Goal: Task Accomplishment & Management: Manage account settings

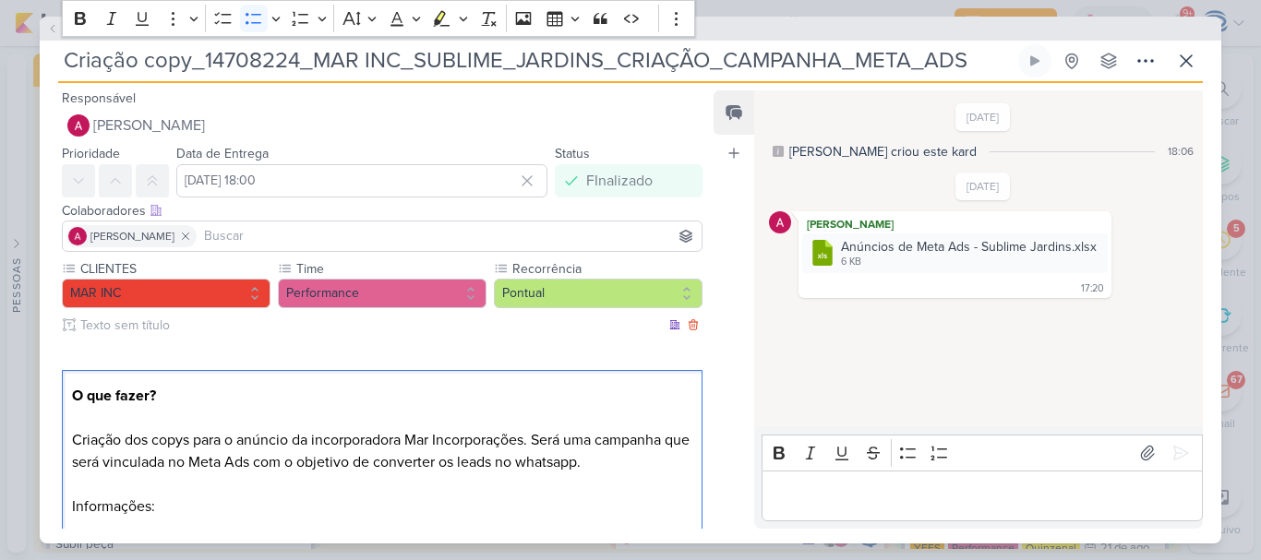
scroll to position [3413, 0]
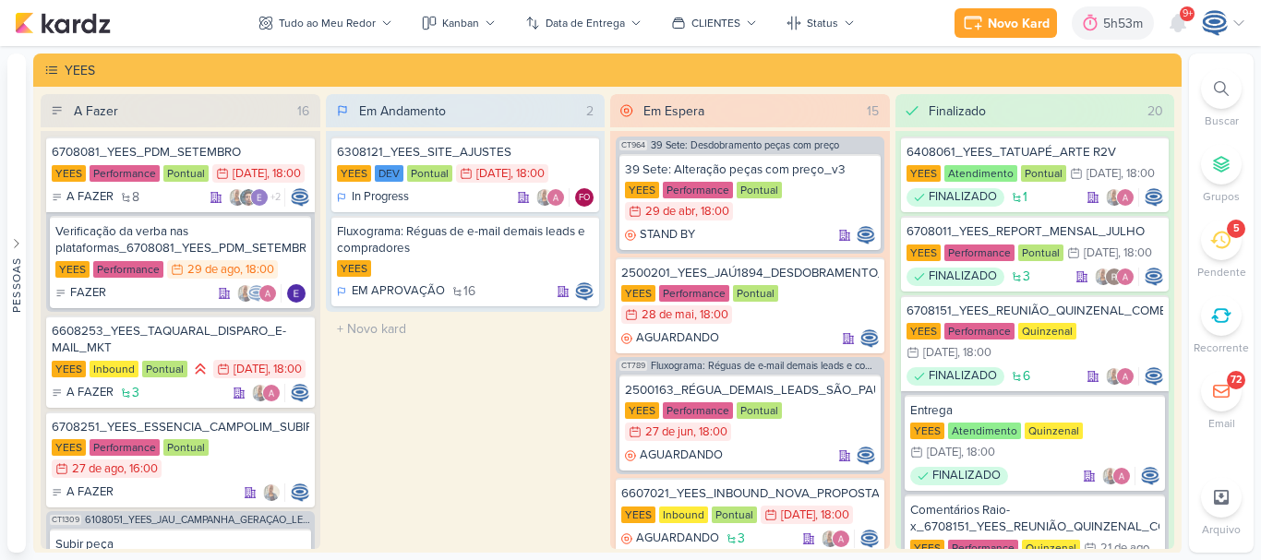
scroll to position [63, 0]
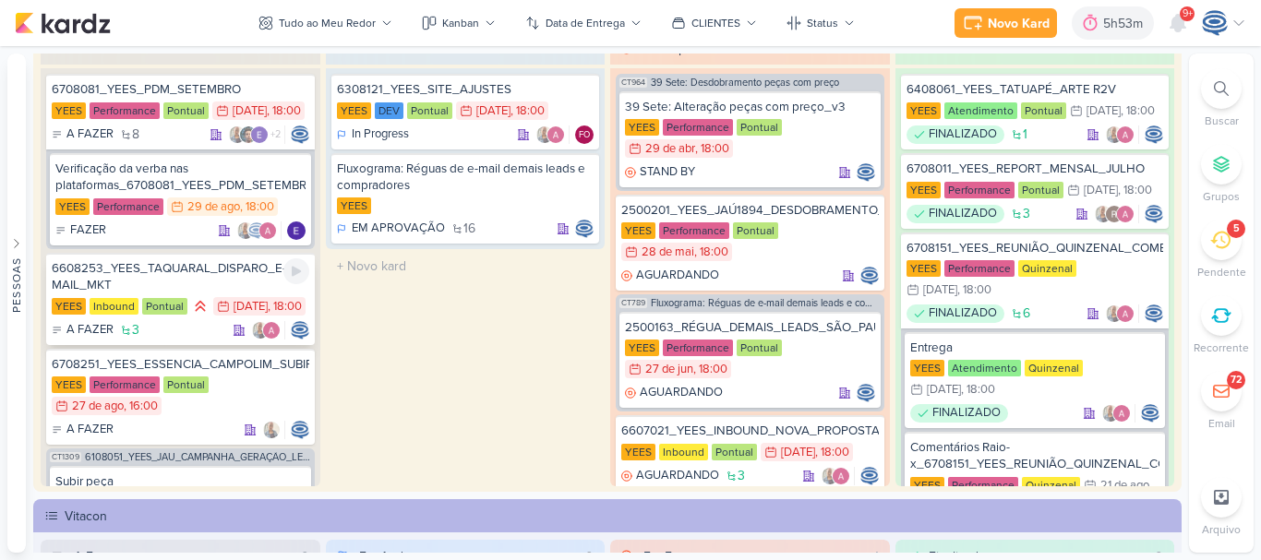
click at [216, 294] on div "6608253_YEES_TAQUARAL_DISPARO_E-MAIL_MKT" at bounding box center [181, 276] width 258 height 33
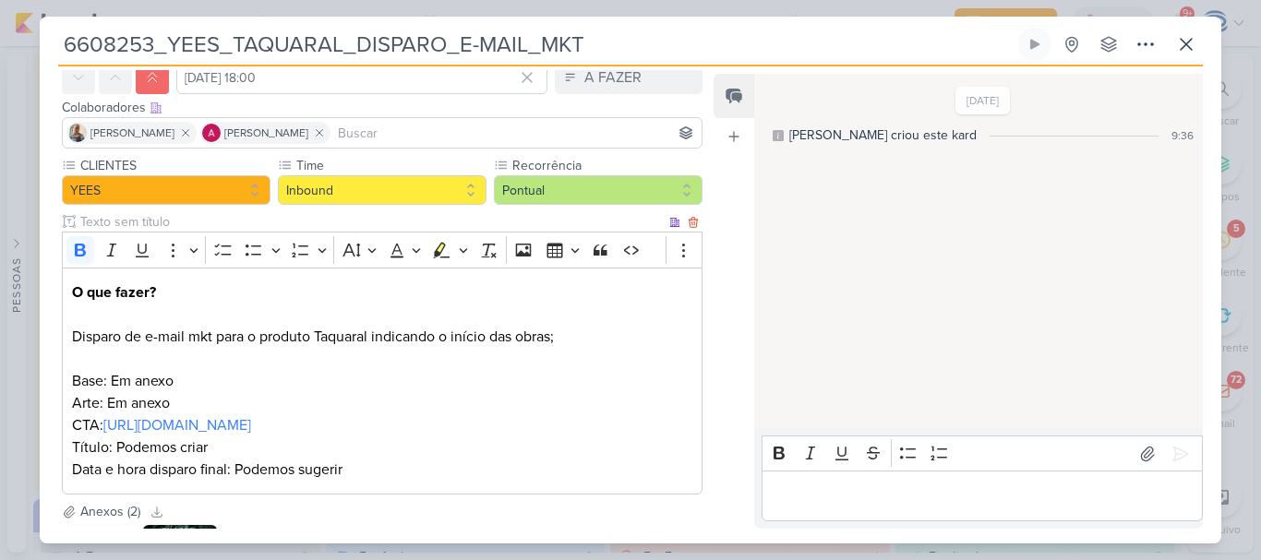
scroll to position [0, 0]
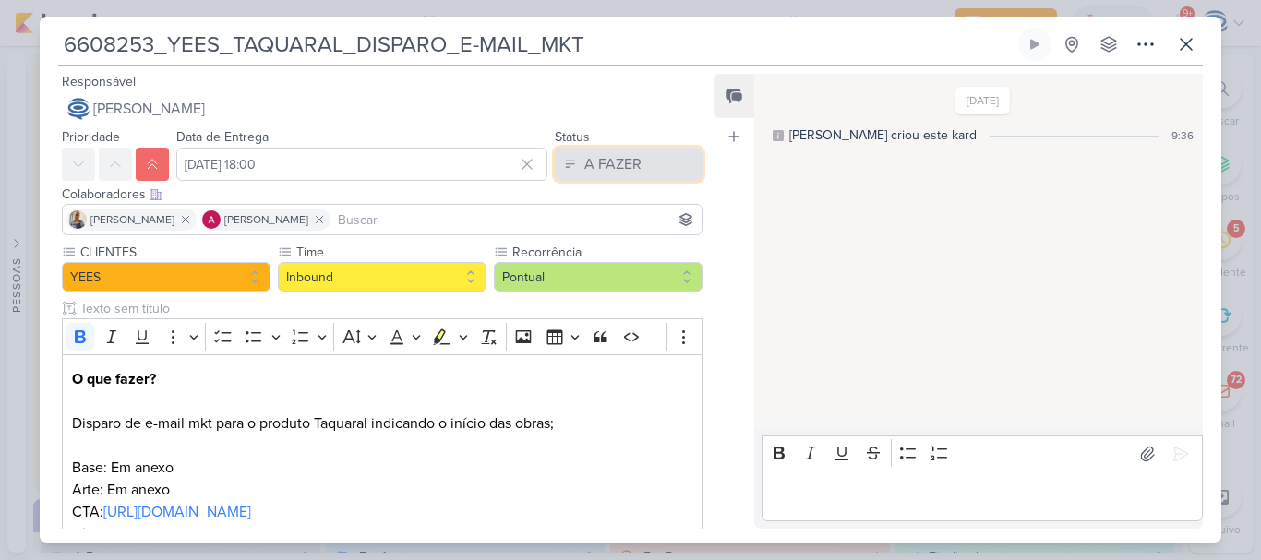
click at [612, 152] on button "A FAZER" at bounding box center [629, 164] width 148 height 33
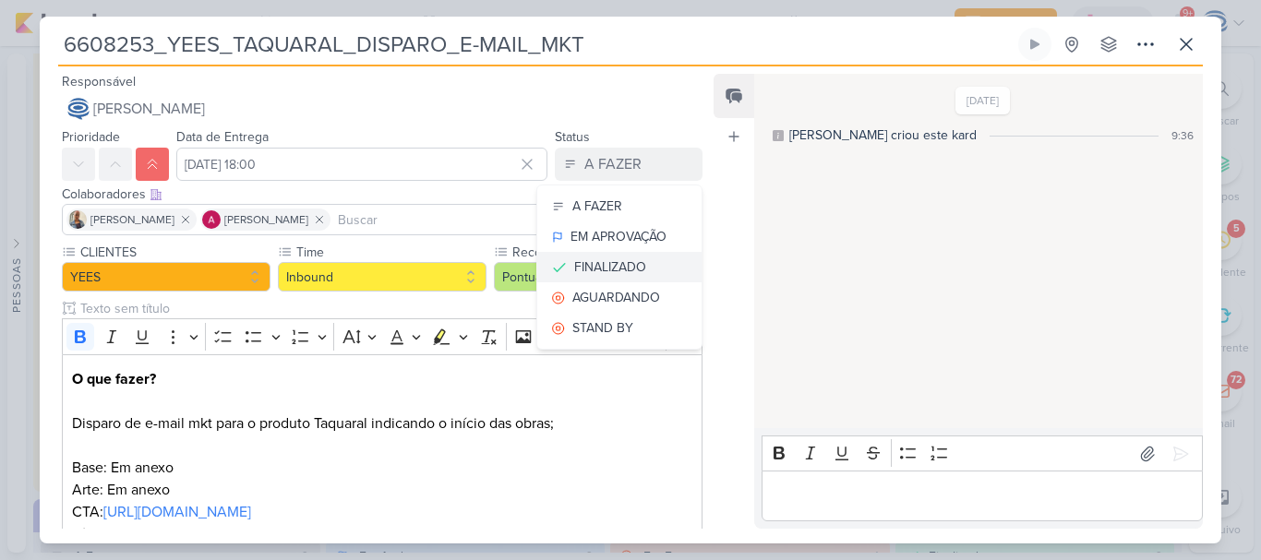
click at [605, 265] on div "FINALIZADO" at bounding box center [610, 267] width 72 height 19
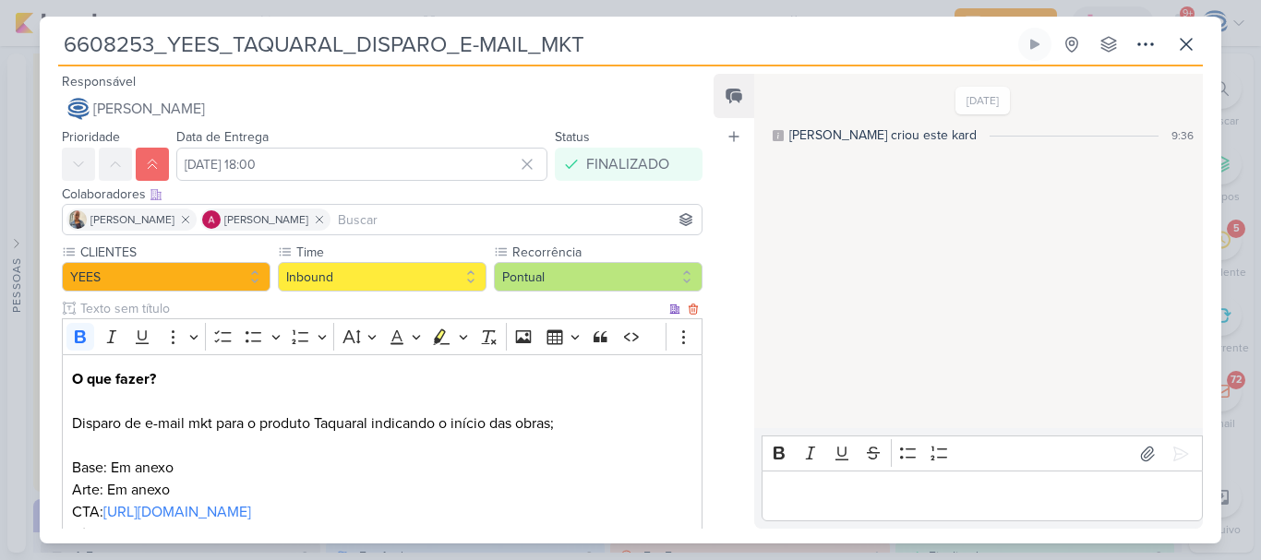
scroll to position [403, 0]
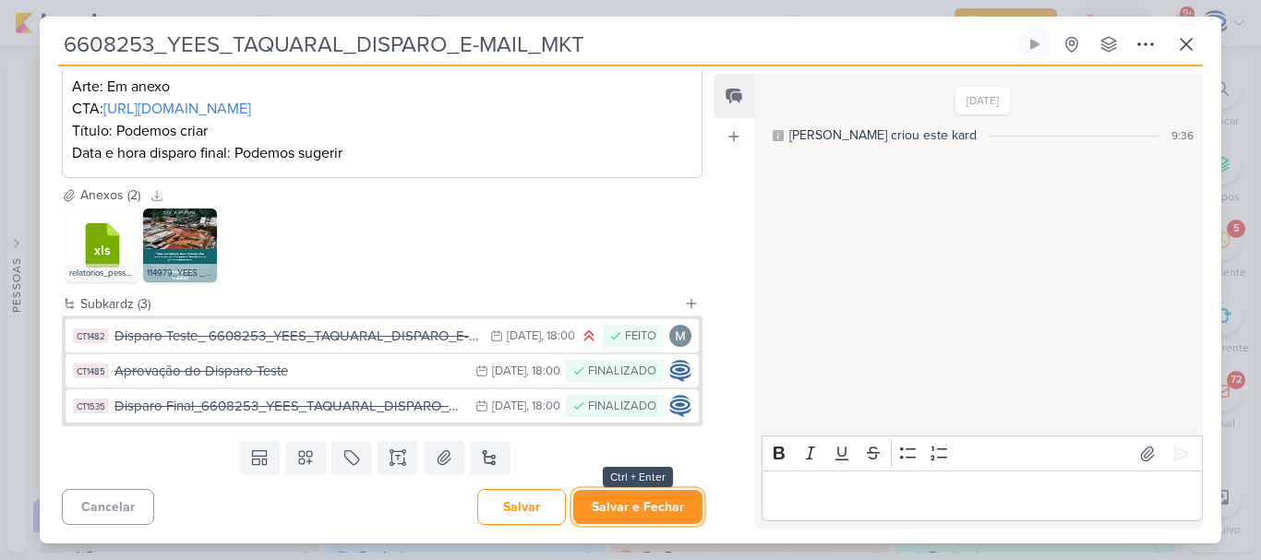
click at [606, 512] on button "Salvar e Fechar" at bounding box center [637, 507] width 129 height 34
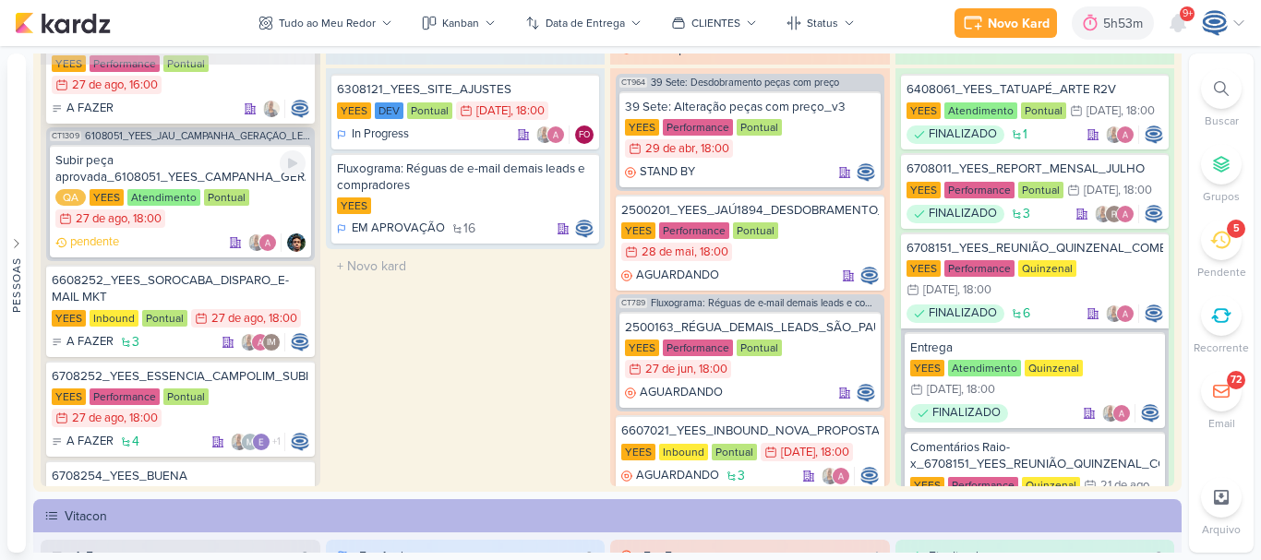
scroll to position [235, 0]
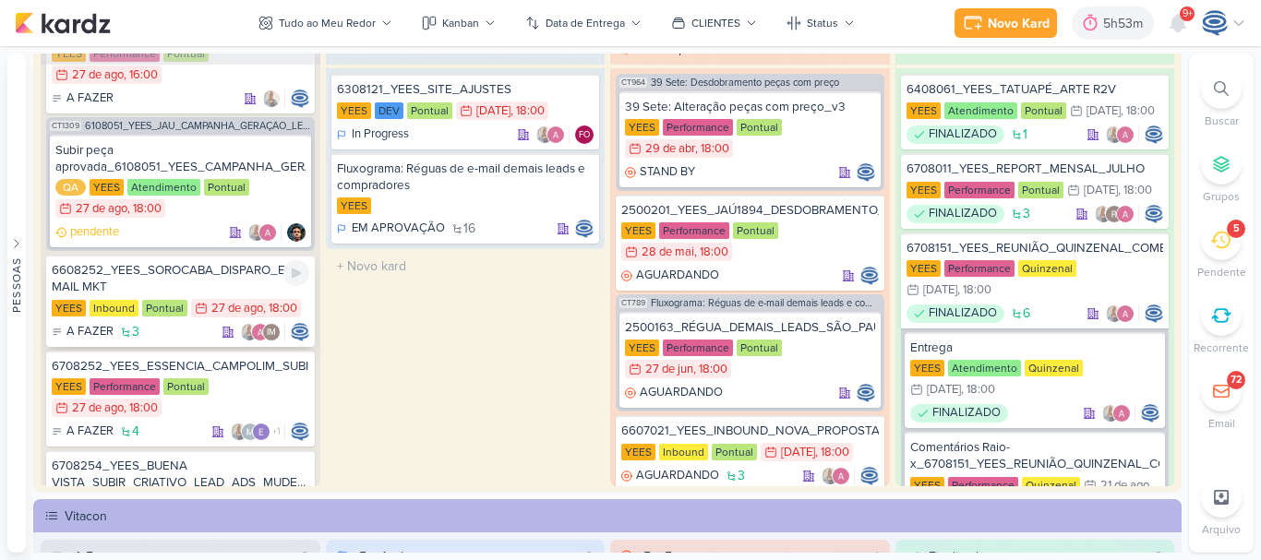
click at [221, 289] on div "6608252_YEES_SOROCABA_DISPARO_E-MAIL MKT" at bounding box center [181, 278] width 258 height 33
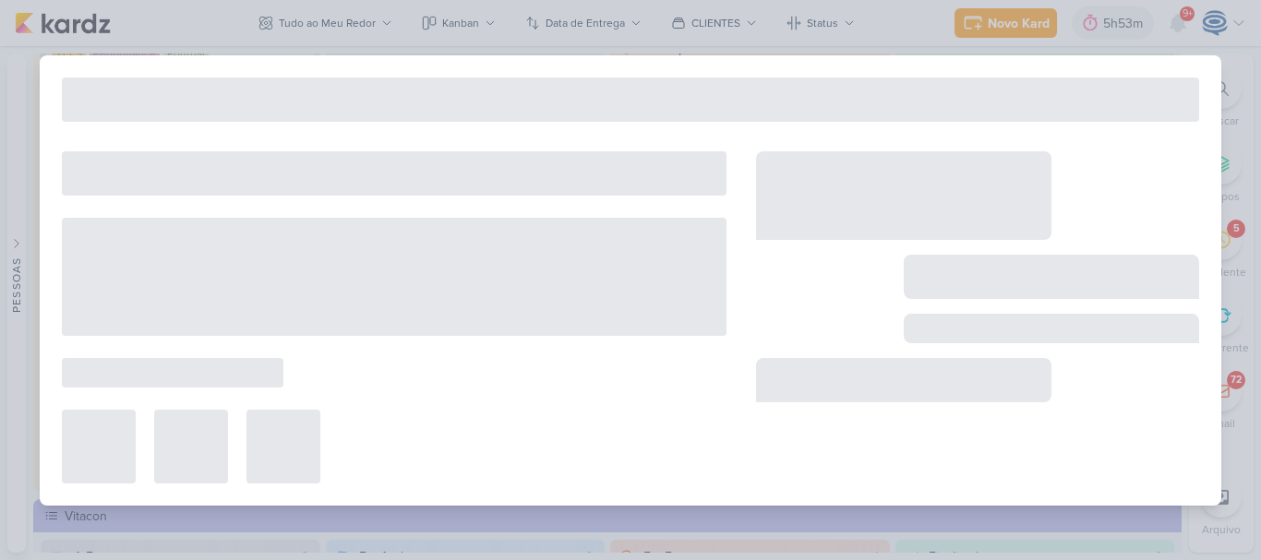
type input "6608252_YEES_SOROCABA_DISPARO_E-MAIL MKT"
type input "[DATE] 18:00"
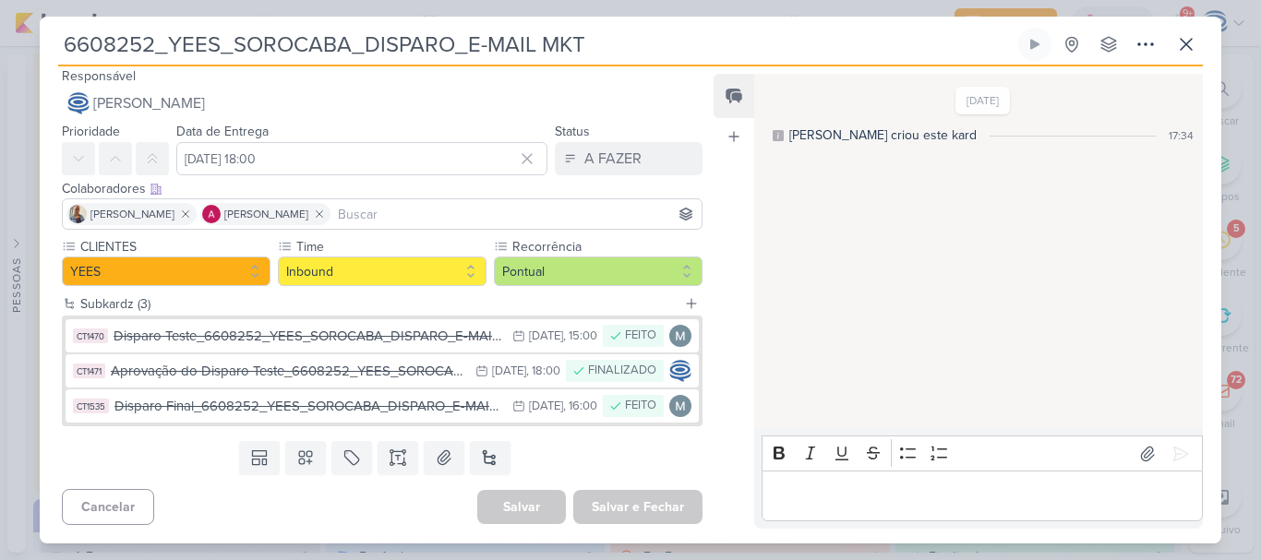
scroll to position [6, 0]
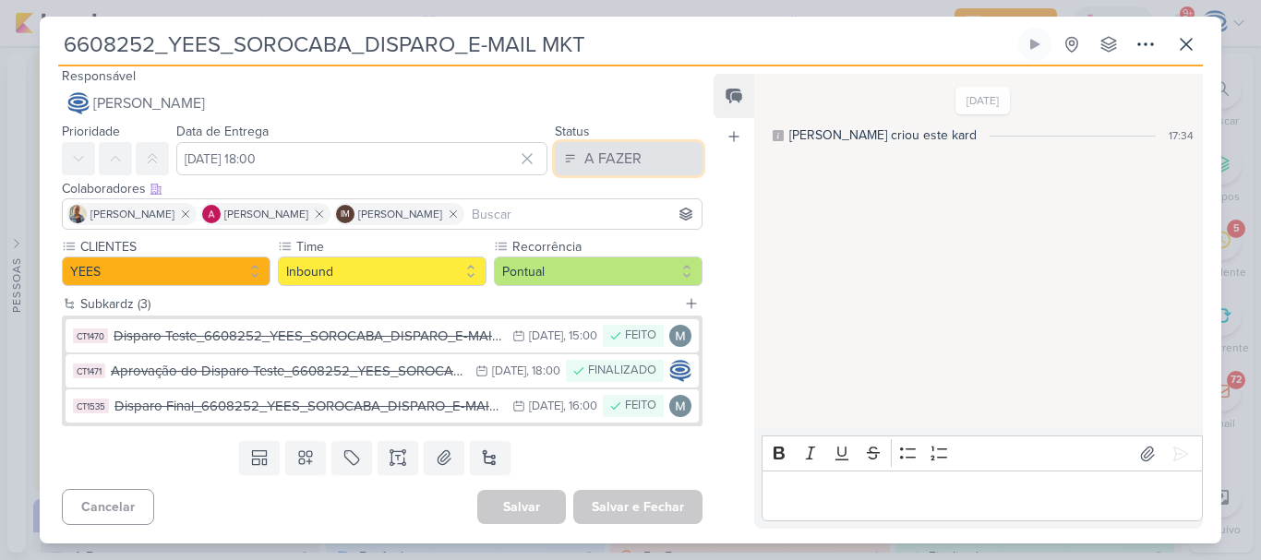
click at [608, 162] on div "A FAZER" at bounding box center [612, 159] width 57 height 22
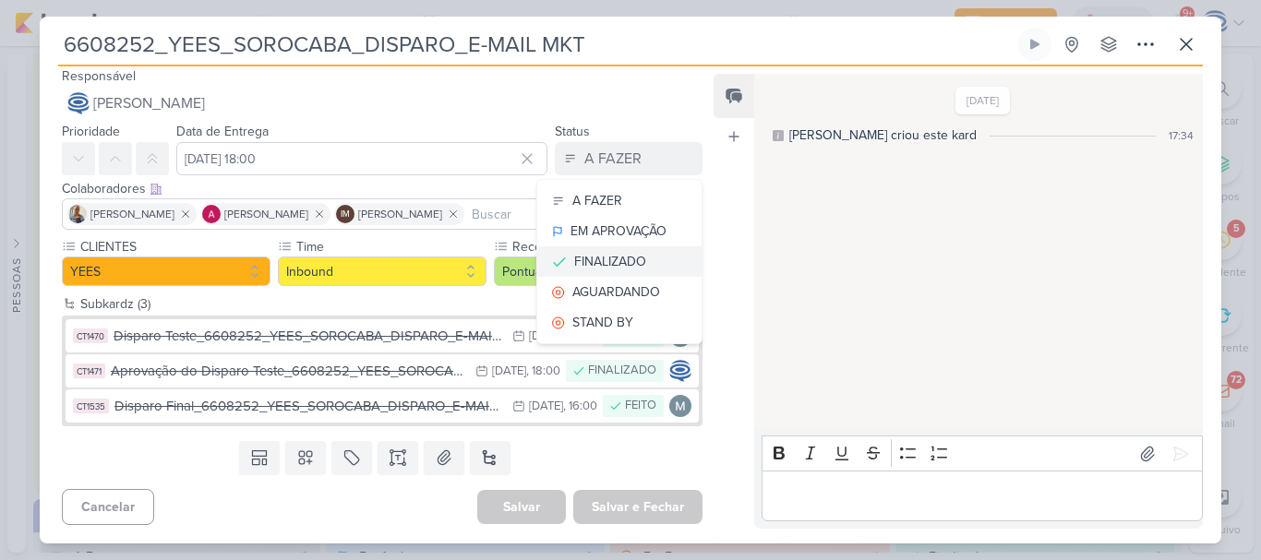
click at [626, 257] on div "FINALIZADO" at bounding box center [610, 261] width 72 height 19
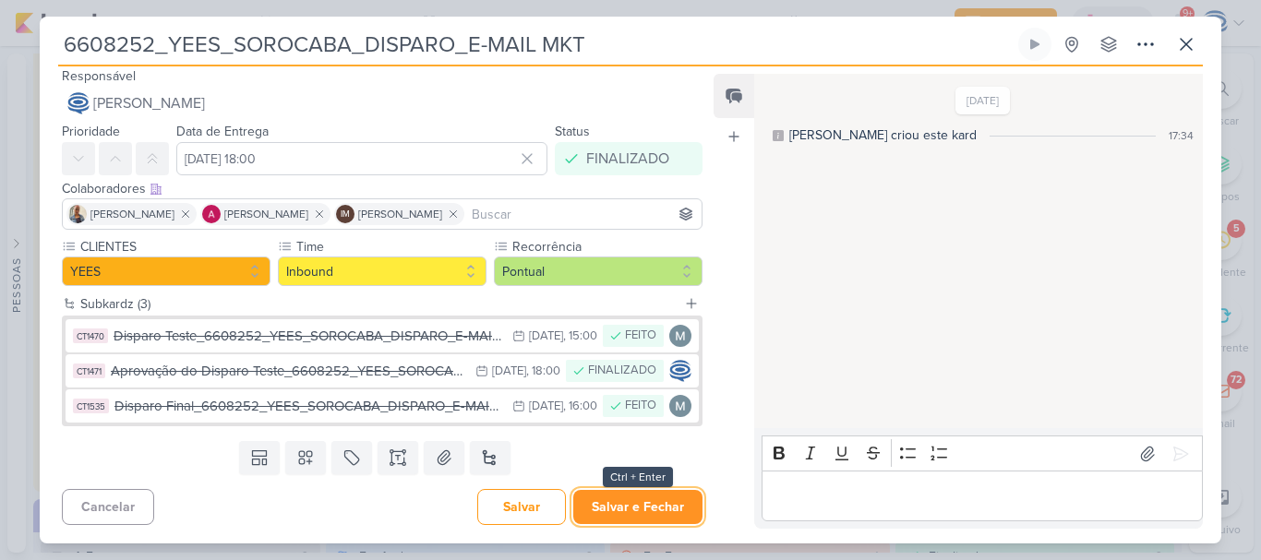
click at [625, 502] on button "Salvar e Fechar" at bounding box center [637, 507] width 129 height 34
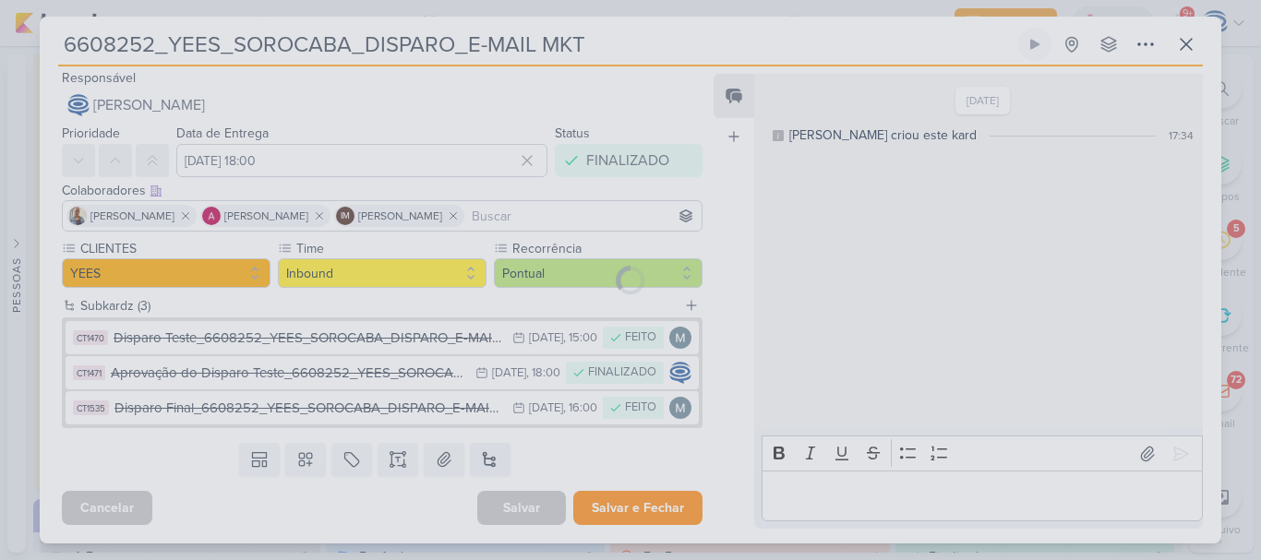
scroll to position [4, 0]
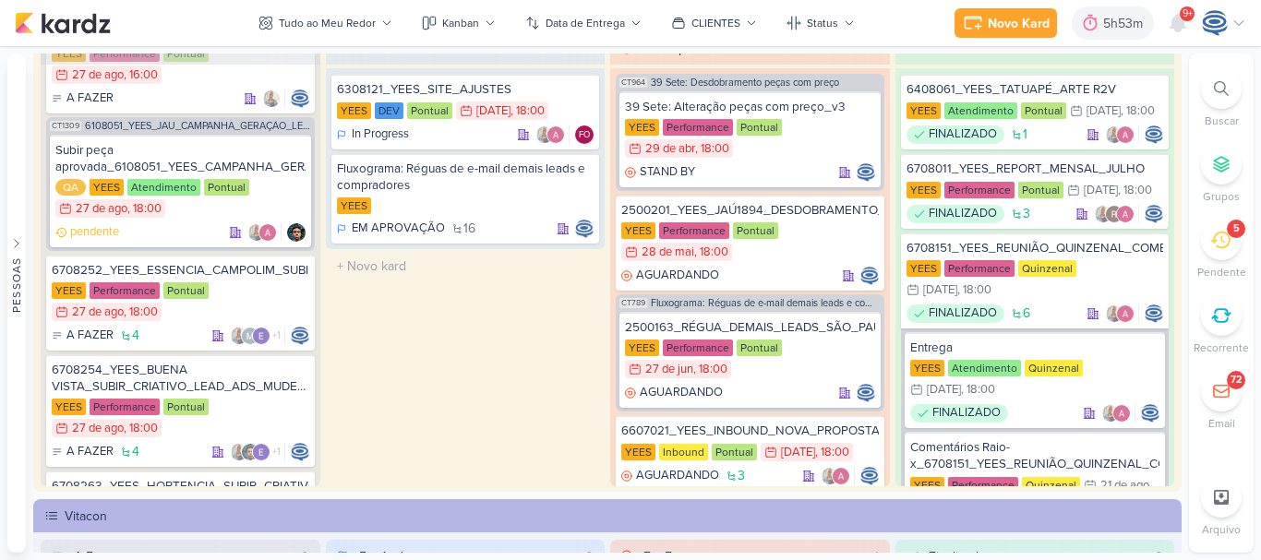
click at [625, 501] on div "Vitacon" at bounding box center [607, 515] width 1149 height 33
